Goal: Communication & Community: Answer question/provide support

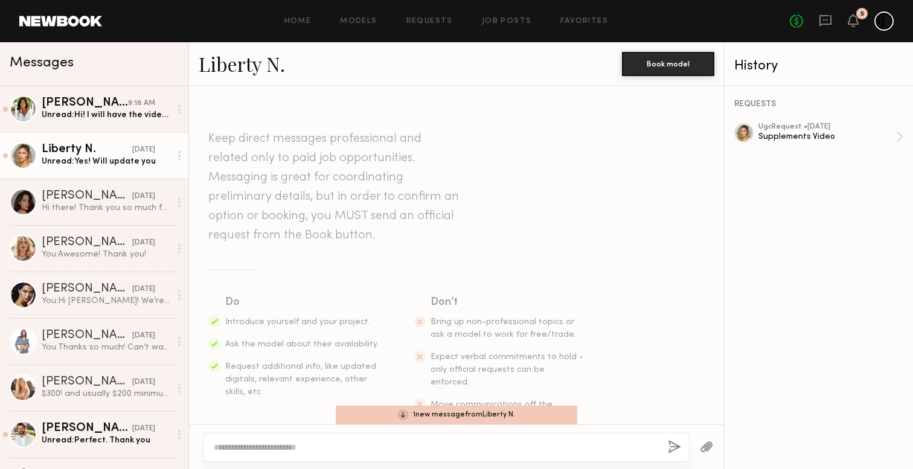
scroll to position [1594, 0]
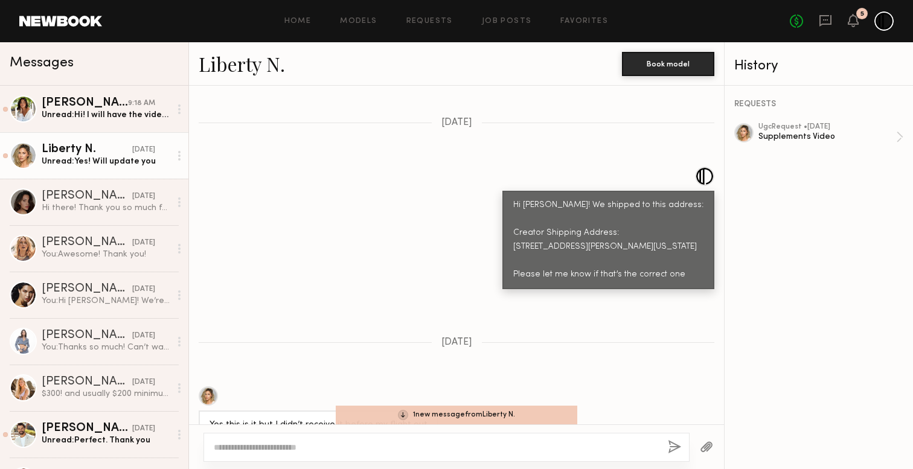
click at [79, 162] on div "Unread: Yes! Will update you" at bounding box center [106, 161] width 129 height 11
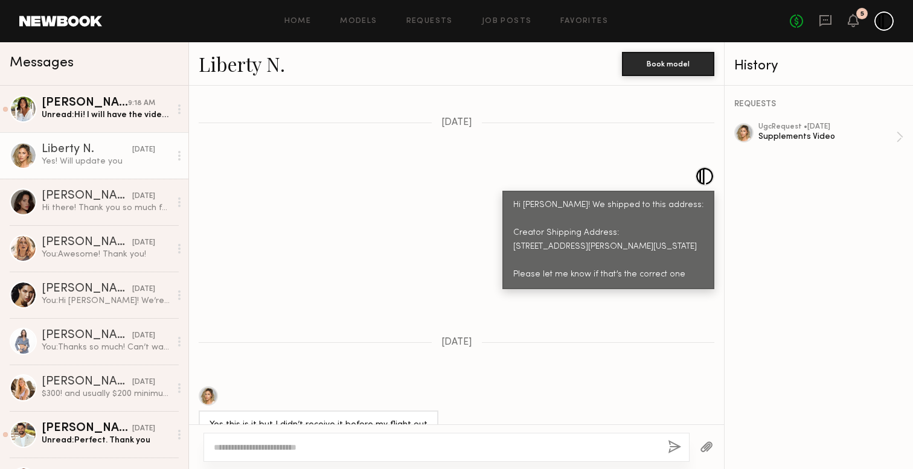
click at [79, 162] on div "Yes! Will update you" at bounding box center [106, 161] width 129 height 11
click at [74, 154] on div "Liberty N." at bounding box center [87, 150] width 91 height 12
click at [91, 135] on link "Liberty N. [DATE] Yes! Will update you" at bounding box center [94, 155] width 188 height 47
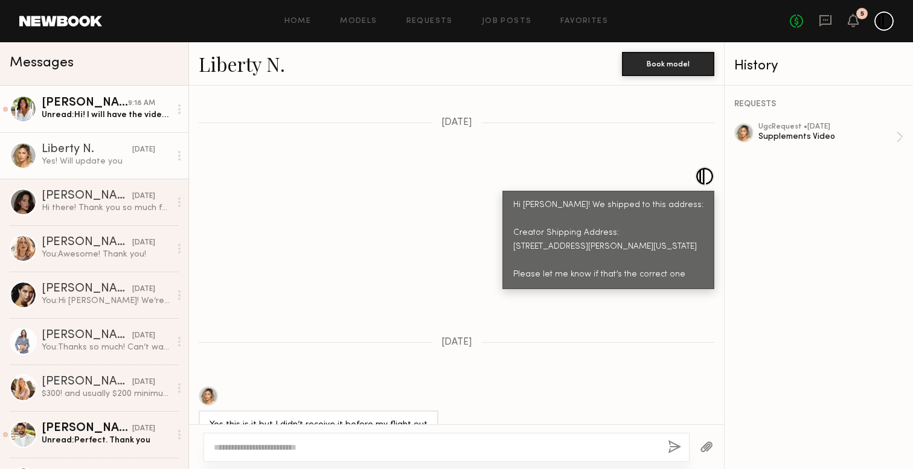
click at [91, 104] on div "[PERSON_NAME]" at bounding box center [85, 103] width 86 height 12
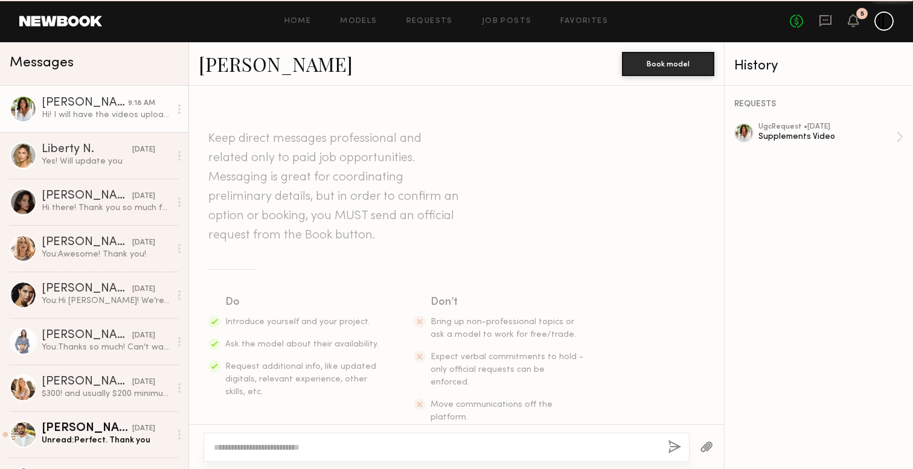
scroll to position [1703, 0]
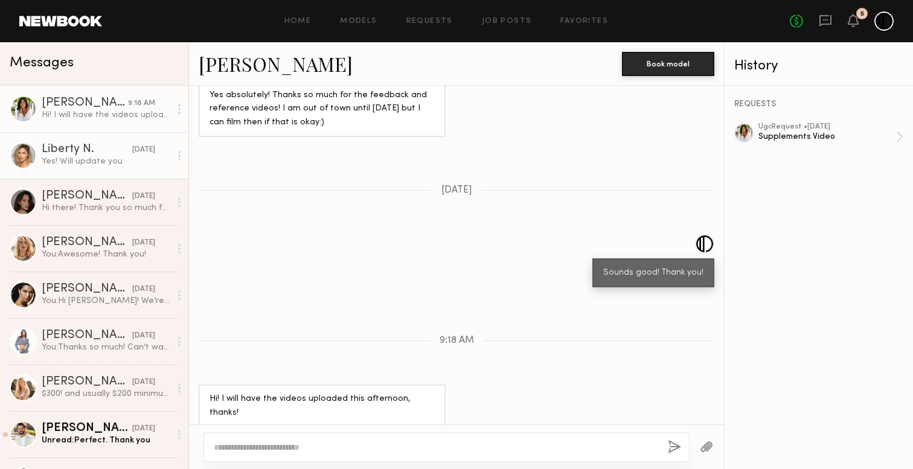
click at [71, 161] on div "Yes! Will update you" at bounding box center [106, 161] width 129 height 11
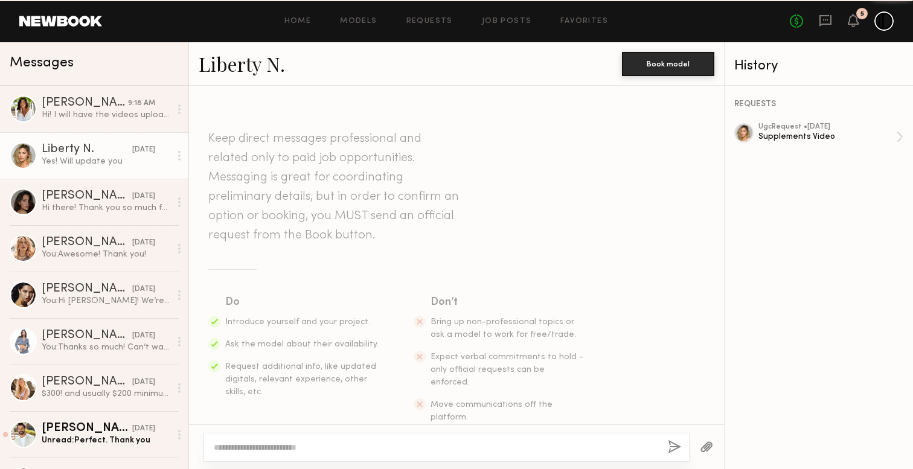
scroll to position [1873, 0]
